Goal: Find specific page/section: Find specific page/section

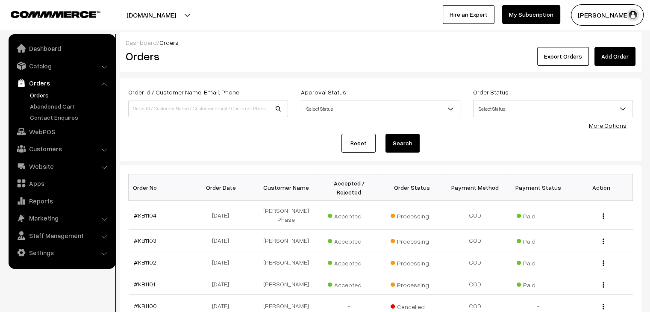
click at [61, 108] on link "Abandoned Cart" at bounding box center [70, 106] width 85 height 9
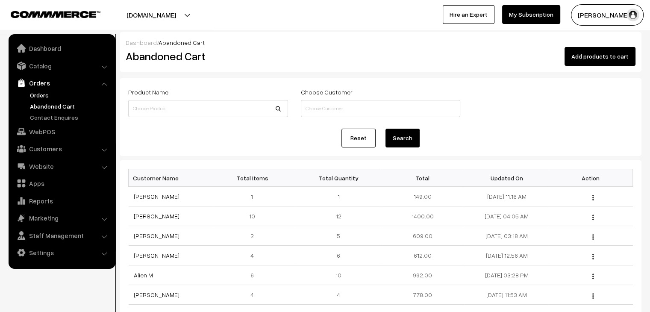
click at [44, 95] on link "Orders" at bounding box center [70, 95] width 85 height 9
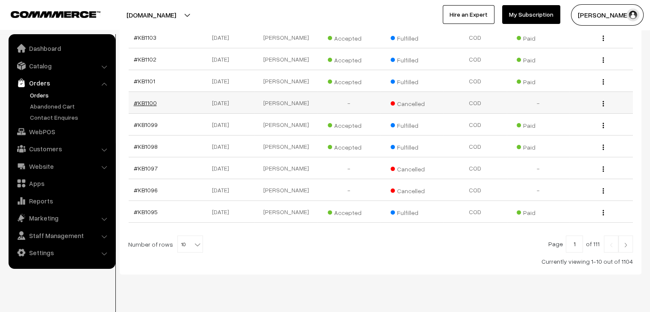
scroll to position [204, 0]
click at [92, 106] on link "Abandoned Cart" at bounding box center [70, 106] width 85 height 9
